Goal: Transaction & Acquisition: Book appointment/travel/reservation

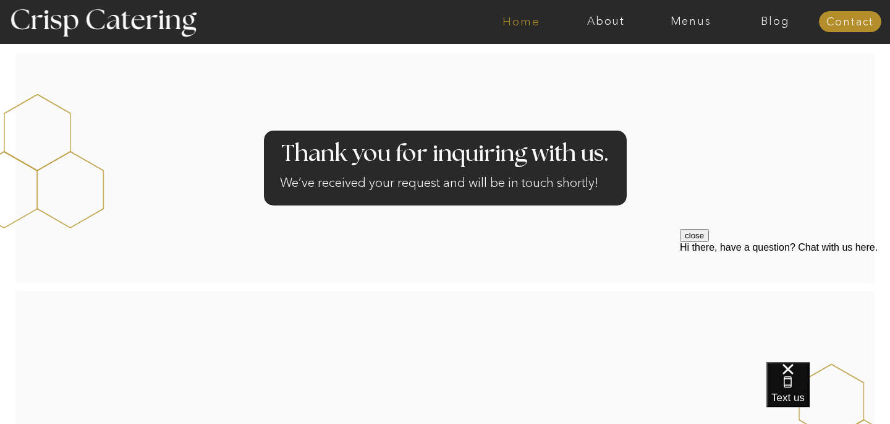
click at [526, 19] on nav "Home" at bounding box center [521, 21] width 85 height 12
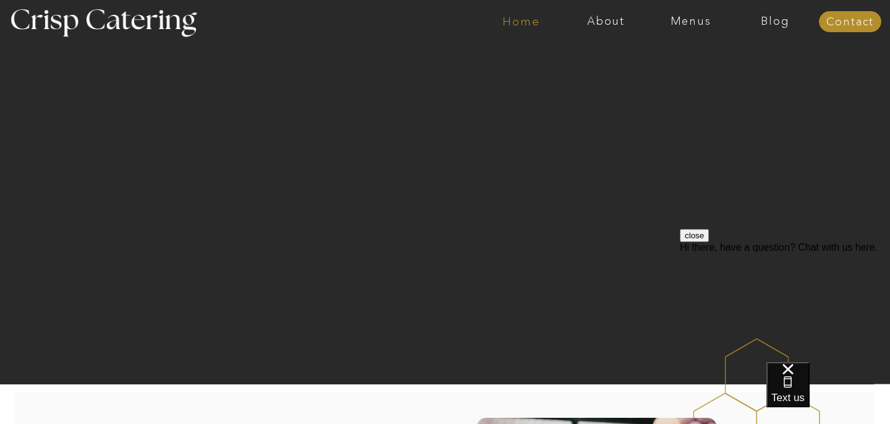
click at [527, 19] on nav "Home" at bounding box center [521, 21] width 85 height 12
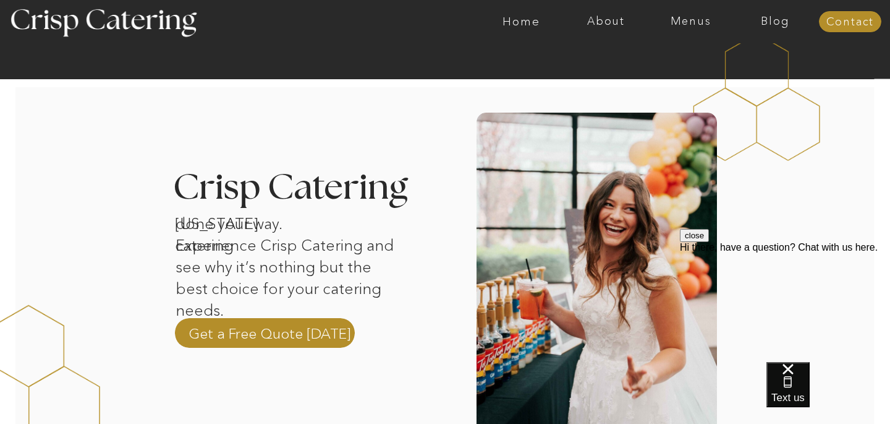
scroll to position [301, 0]
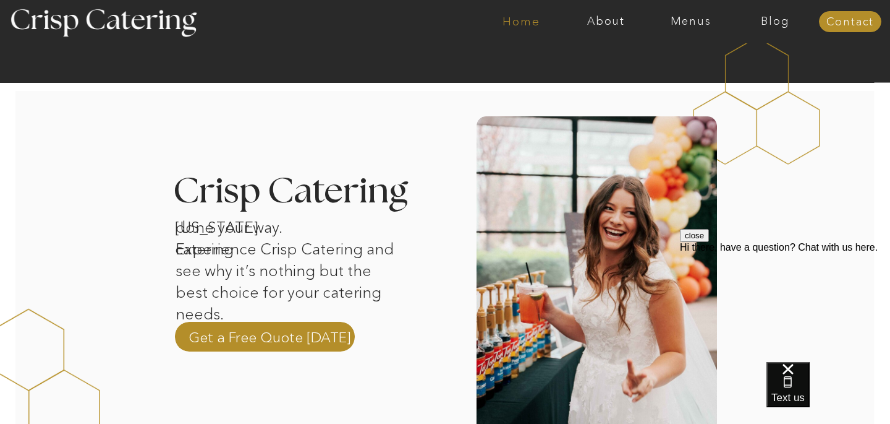
click at [533, 23] on nav "Home" at bounding box center [521, 21] width 85 height 12
click at [694, 25] on nav "Menus" at bounding box center [691, 21] width 85 height 12
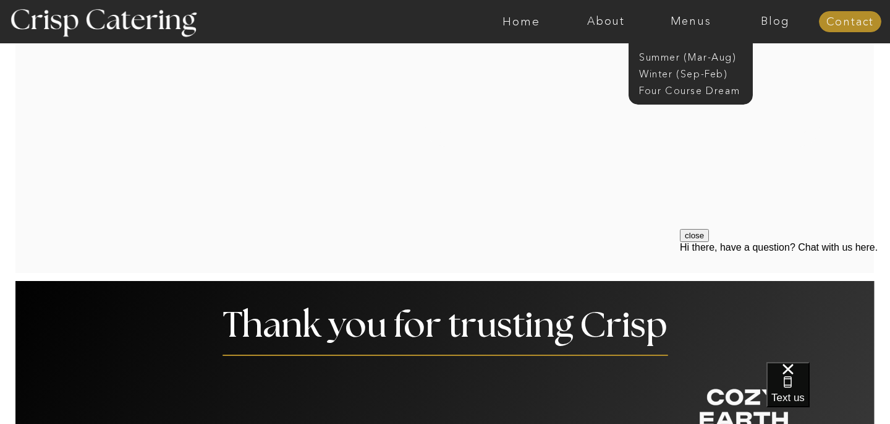
scroll to position [2342, 0]
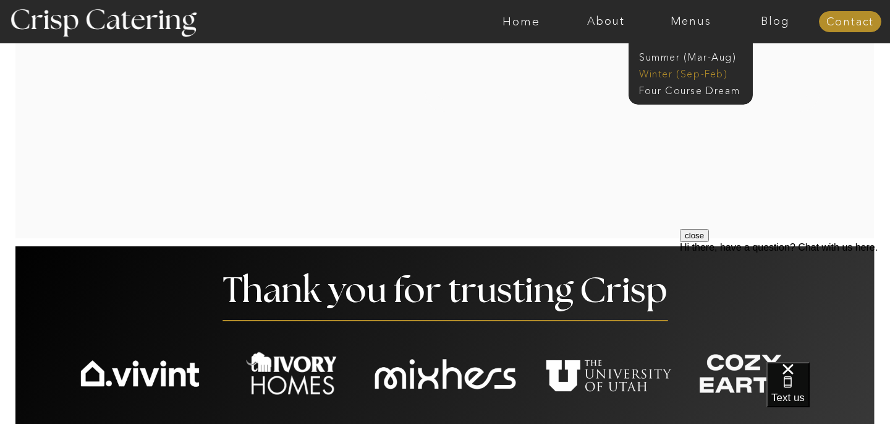
click at [661, 68] on nav "Winter (Sep-Feb)" at bounding box center [689, 73] width 101 height 12
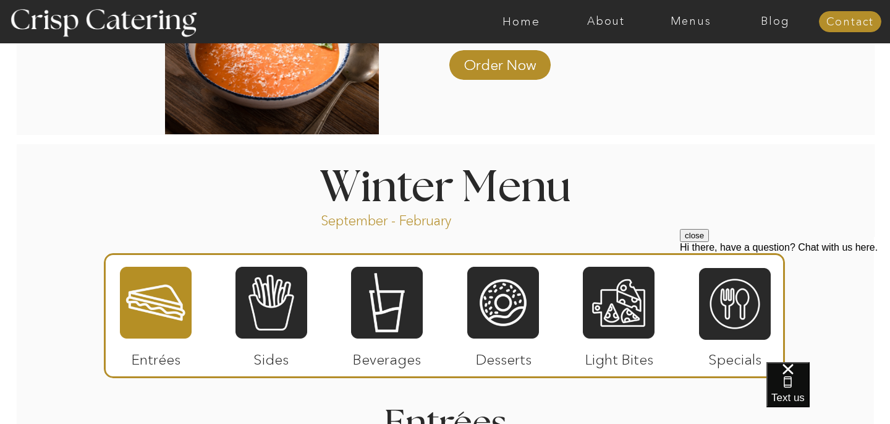
scroll to position [1431, 0]
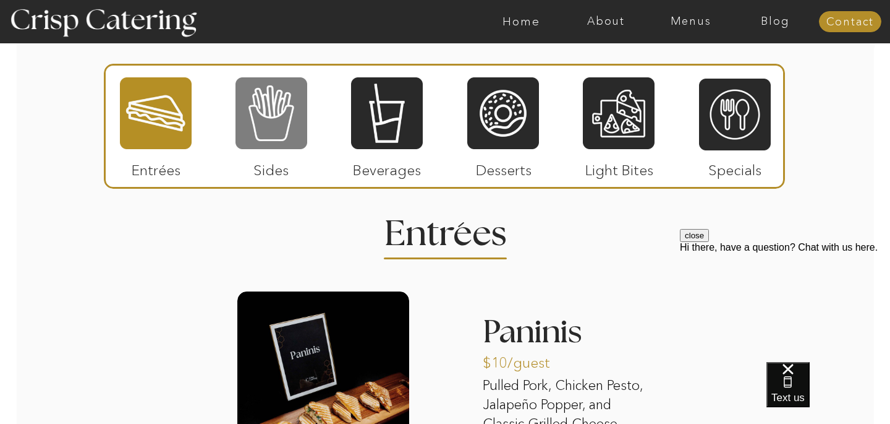
click at [292, 97] on div at bounding box center [272, 113] width 72 height 74
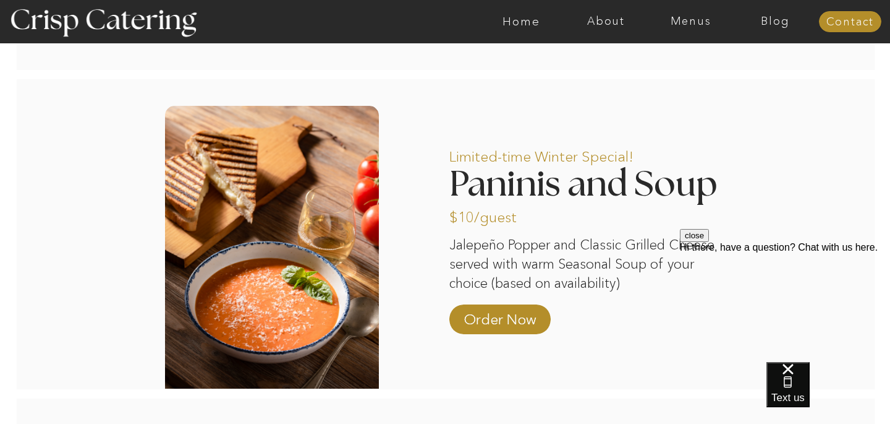
scroll to position [987, 0]
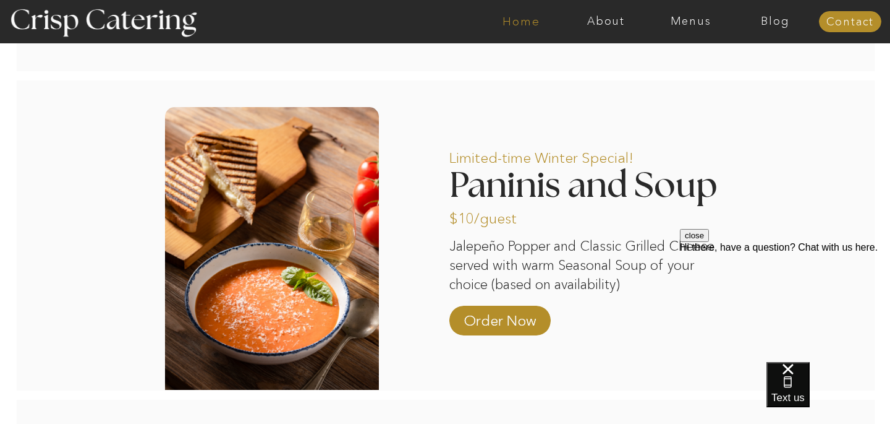
click at [501, 24] on nav "Home" at bounding box center [521, 21] width 85 height 12
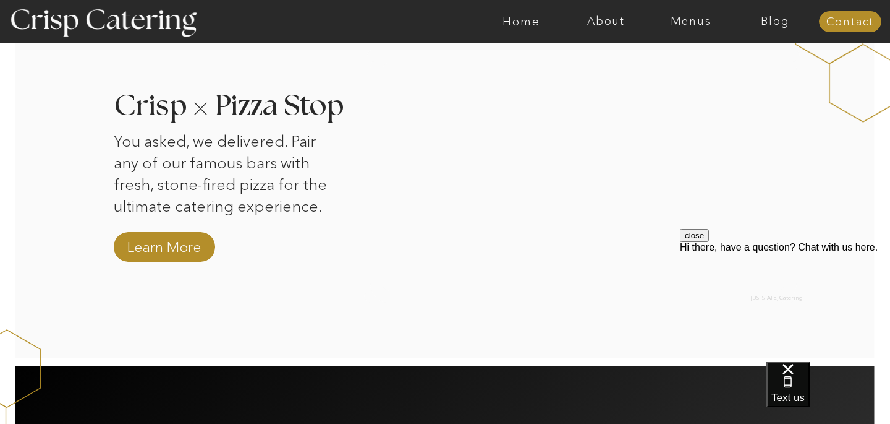
scroll to position [1321, 0]
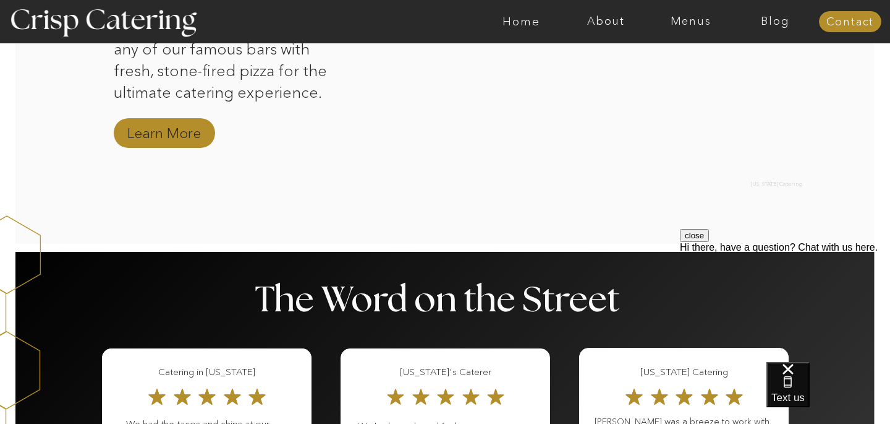
click at [169, 132] on nav "Learn More" at bounding box center [163, 134] width 83 height 22
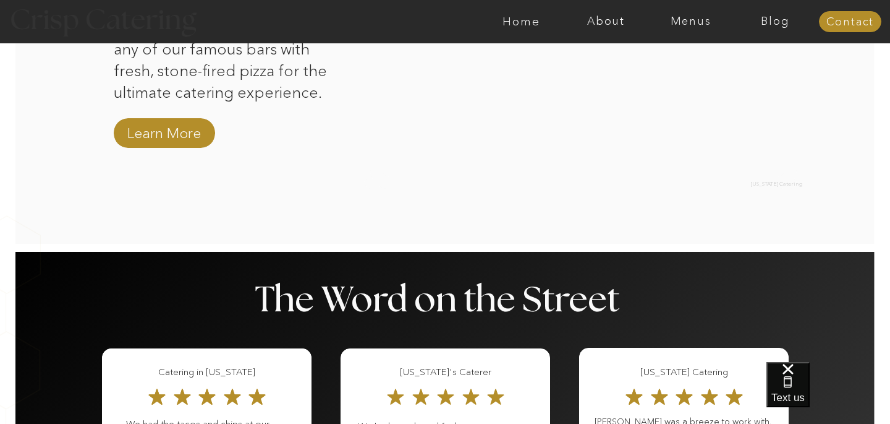
scroll to position [1320, 0]
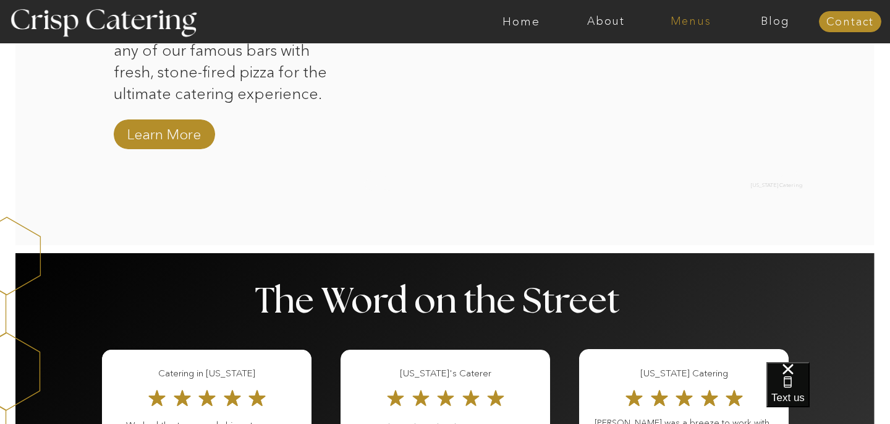
click at [698, 26] on nav "Menus" at bounding box center [691, 21] width 85 height 12
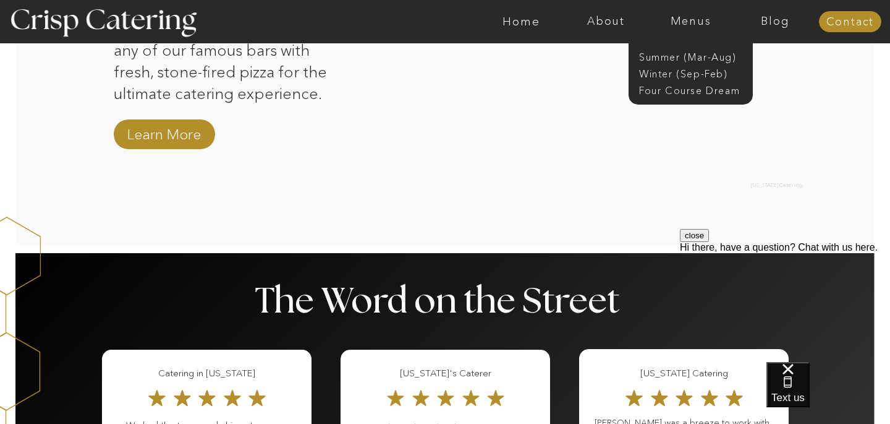
scroll to position [0, 0]
click at [669, 72] on nav "Winter (Sep-Feb)" at bounding box center [689, 73] width 101 height 12
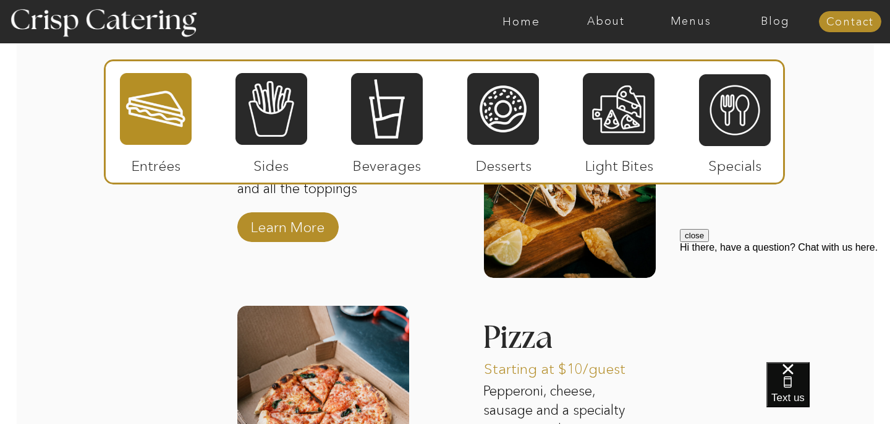
scroll to position [1888, 0]
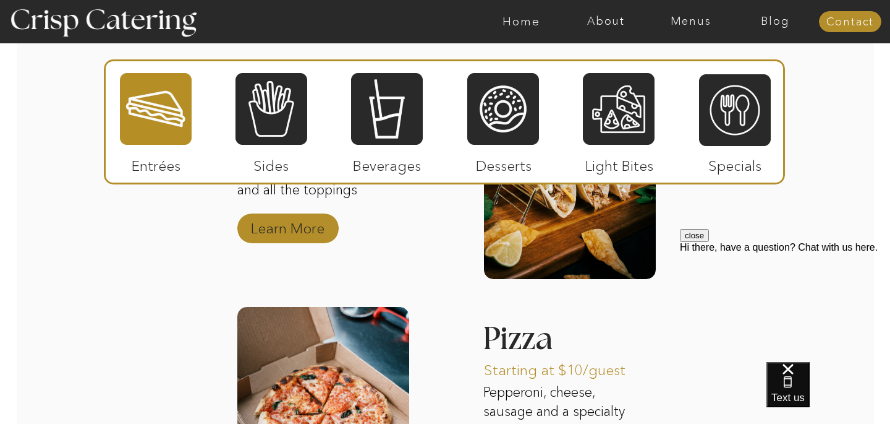
click at [302, 226] on p "Learn More" at bounding box center [288, 225] width 82 height 36
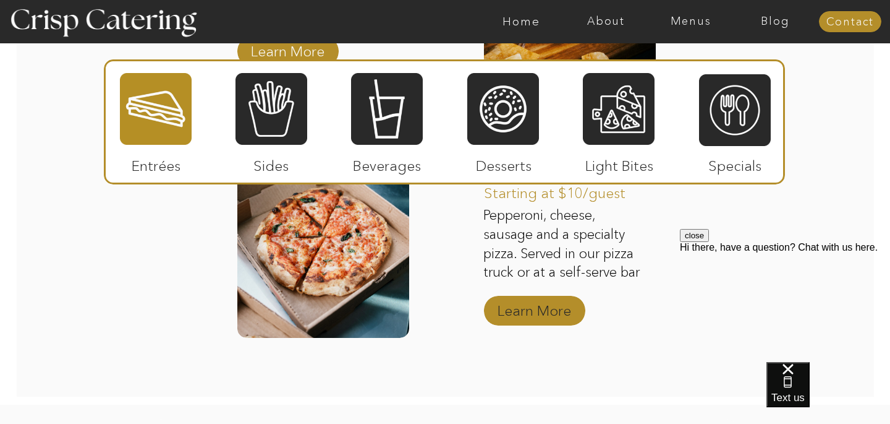
click at [544, 309] on p "Learn More" at bounding box center [534, 307] width 82 height 36
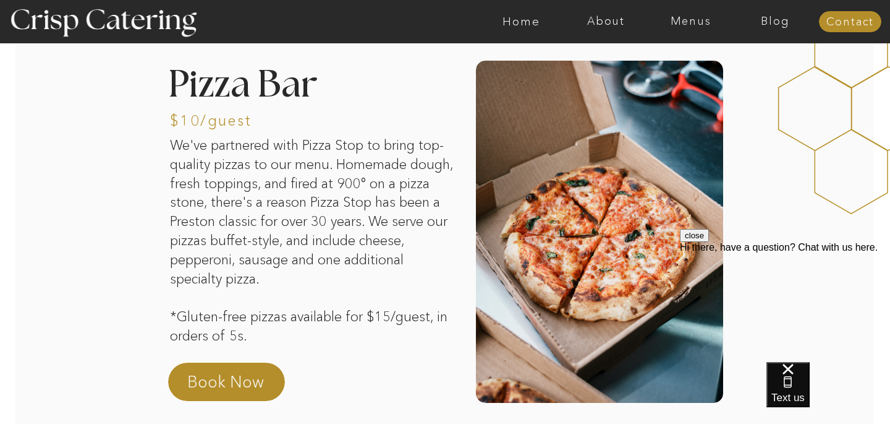
scroll to position [242, 0]
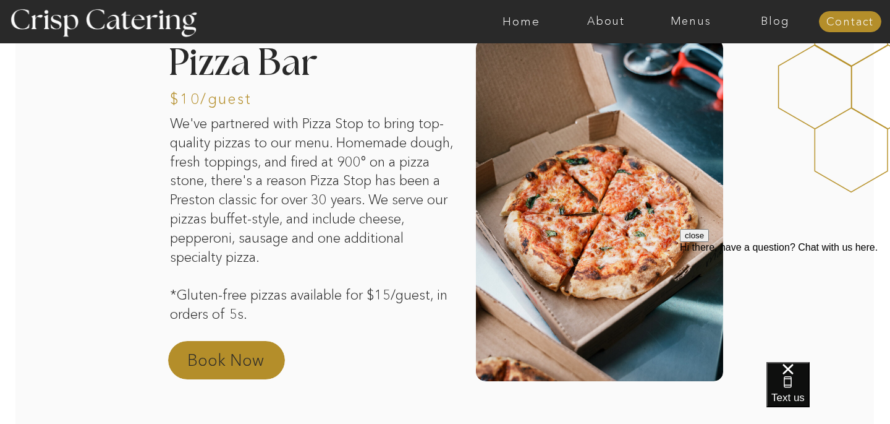
click at [275, 359] on p "Book Now" at bounding box center [241, 364] width 109 height 30
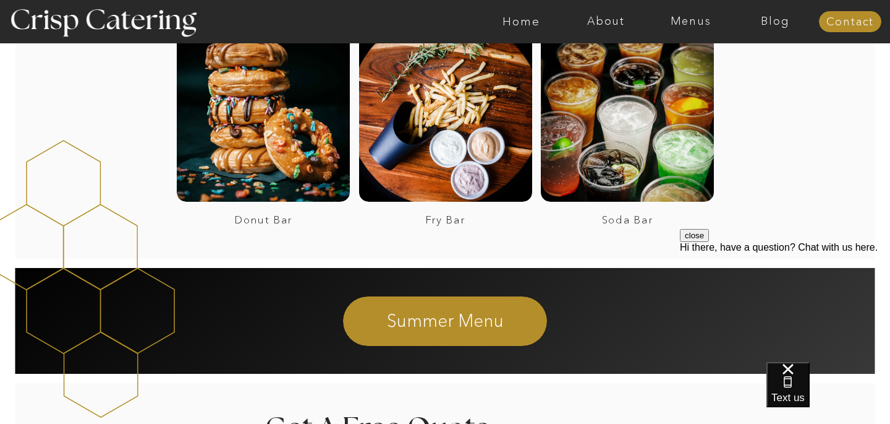
scroll to position [2354, 0]
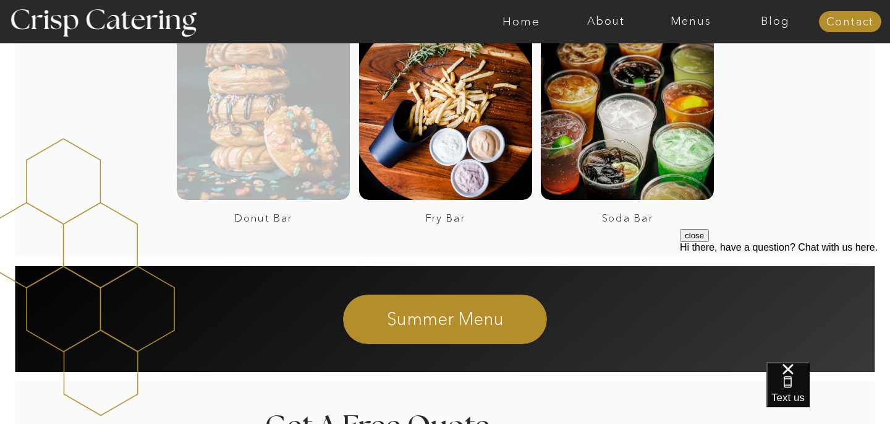
click at [290, 117] on div at bounding box center [263, 113] width 173 height 173
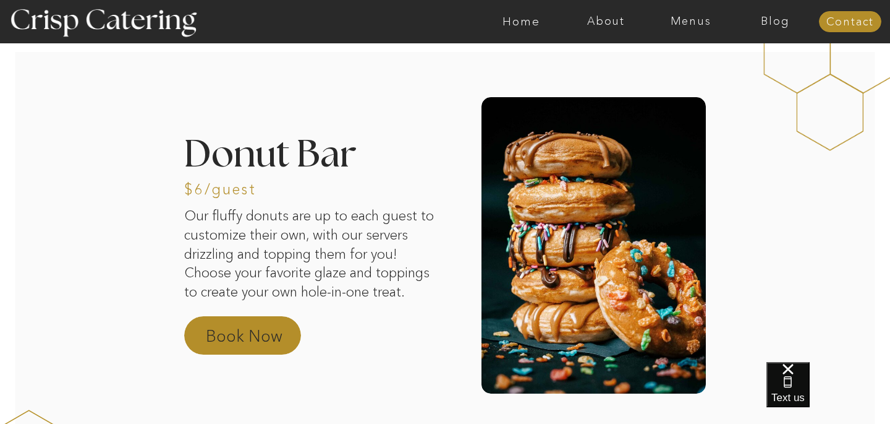
click at [224, 327] on p "Book Now" at bounding box center [260, 340] width 109 height 30
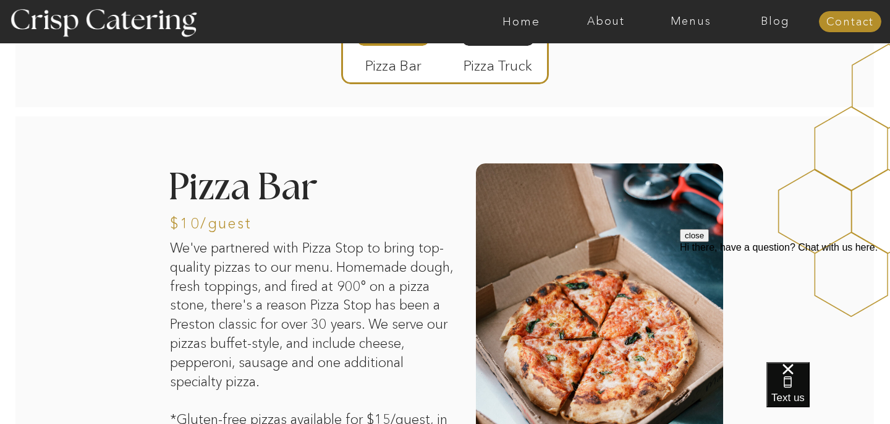
scroll to position [117, 0]
